Goal: Information Seeking & Learning: Learn about a topic

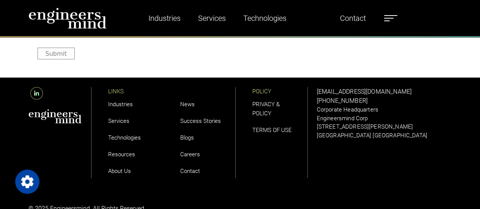
scroll to position [2144, 0]
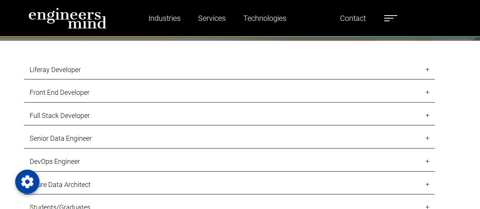
scroll to position [721, 0]
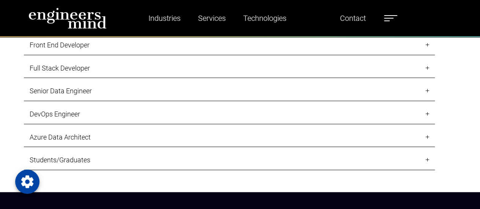
click at [426, 44] on link "Front End Developer" at bounding box center [229, 45] width 411 height 20
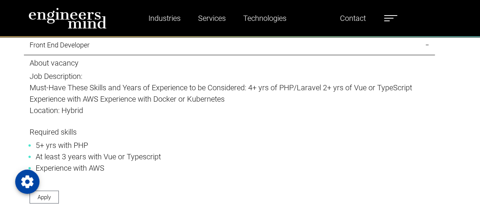
click at [426, 44] on link "Front End Developer" at bounding box center [229, 45] width 411 height 20
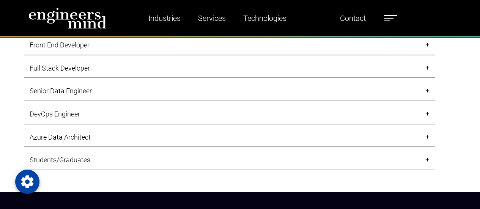
click at [429, 69] on link "Full Stack Developer" at bounding box center [229, 68] width 411 height 20
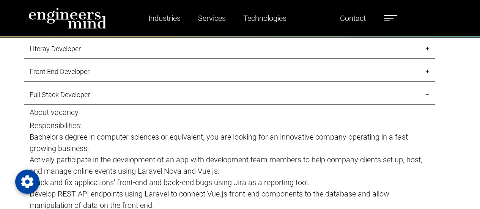
scroll to position [683, 0]
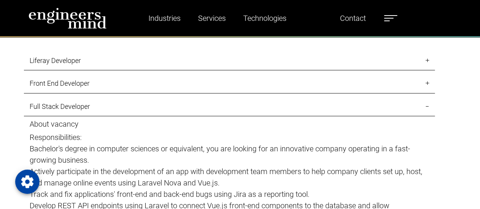
click at [429, 108] on link "Full Stack Developer" at bounding box center [229, 106] width 411 height 20
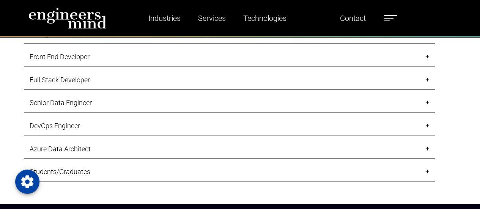
scroll to position [721, 0]
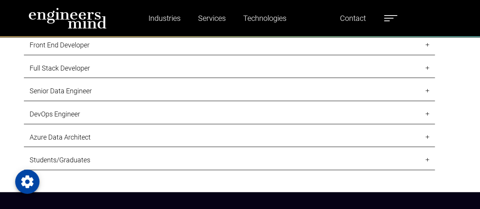
click at [424, 112] on link "DevOps Engineer" at bounding box center [229, 114] width 411 height 20
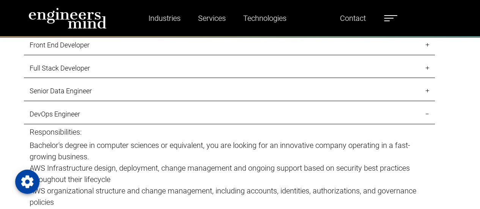
click at [426, 112] on link "DevOps Engineer" at bounding box center [229, 114] width 411 height 20
